Goal: Task Accomplishment & Management: Complete application form

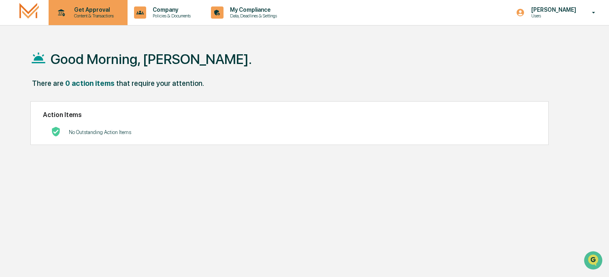
click at [81, 13] on p "Get Approval" at bounding box center [93, 9] width 50 height 6
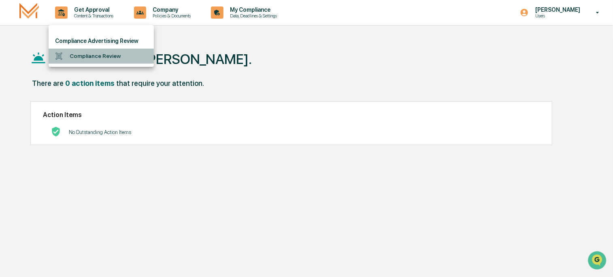
click at [108, 57] on li "Compliance Review" at bounding box center [101, 56] width 105 height 15
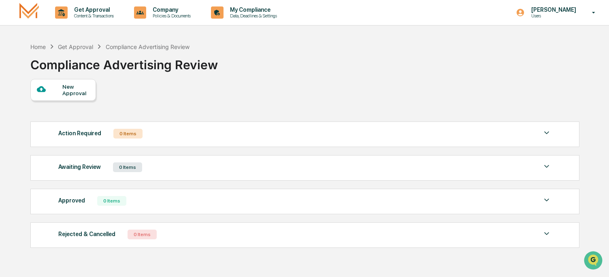
click at [73, 87] on div "New Approval" at bounding box center [75, 89] width 27 height 13
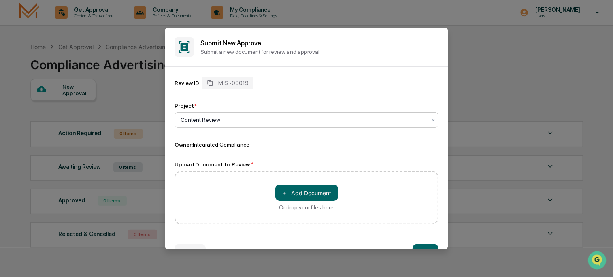
click at [209, 121] on div at bounding box center [302, 120] width 245 height 8
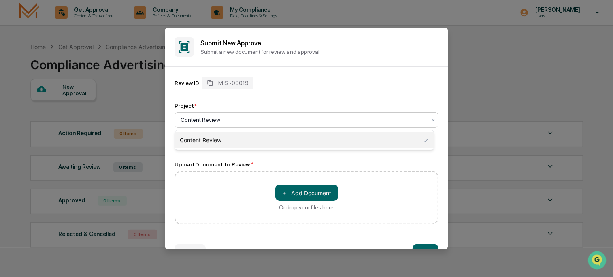
click at [202, 144] on div "Content Review" at bounding box center [304, 140] width 259 height 16
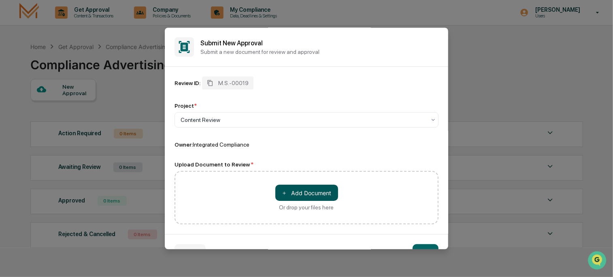
click at [295, 195] on button "＋ Add Document" at bounding box center [306, 193] width 63 height 16
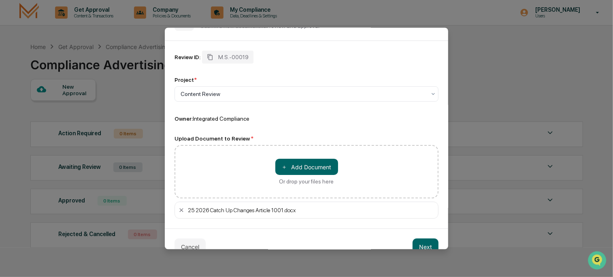
scroll to position [42, 0]
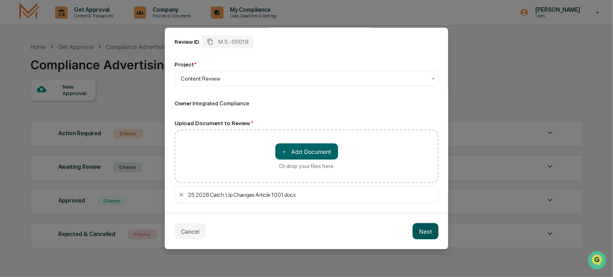
click at [426, 231] on button "Next" at bounding box center [425, 231] width 26 height 16
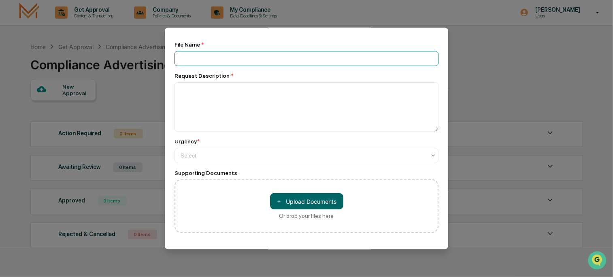
click at [259, 60] on input at bounding box center [306, 58] width 264 height 15
type input "**********"
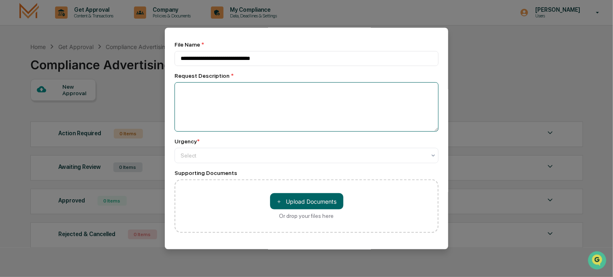
click at [195, 92] on textarea at bounding box center [306, 106] width 264 height 49
click at [195, 92] on textarea "*" at bounding box center [306, 106] width 264 height 49
type textarea "**********"
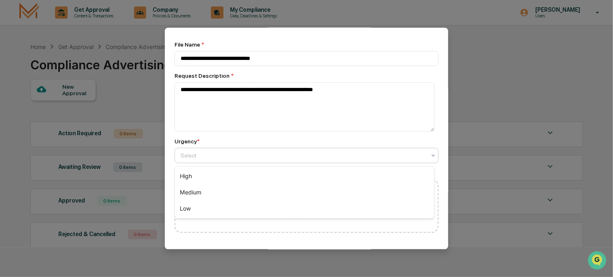
click at [191, 156] on div at bounding box center [302, 155] width 245 height 8
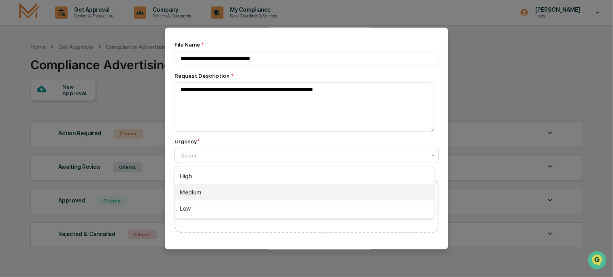
click at [196, 195] on div "Medium" at bounding box center [304, 192] width 259 height 16
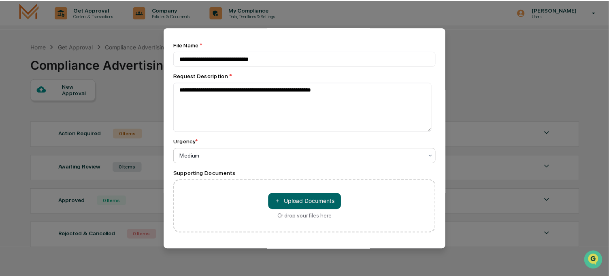
scroll to position [79, 0]
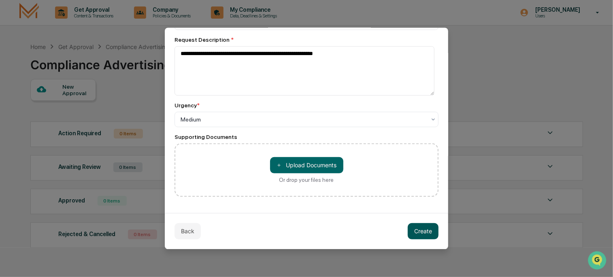
click at [420, 231] on button "Create" at bounding box center [422, 231] width 31 height 16
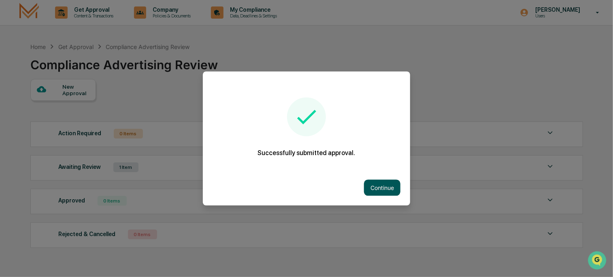
click at [370, 182] on button "Continue" at bounding box center [382, 188] width 36 height 16
